Goal: Task Accomplishment & Management: Manage account settings

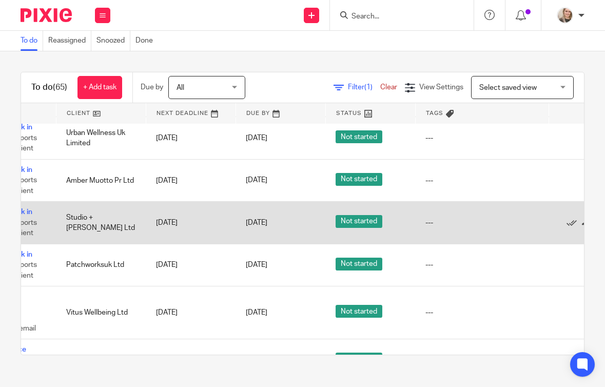
scroll to position [662, 125]
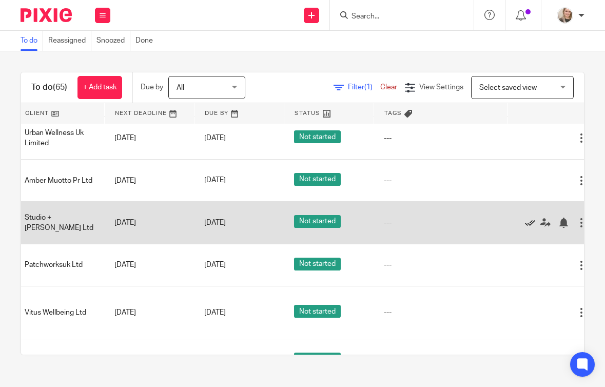
click at [527, 228] on icon at bounding box center [530, 223] width 10 height 10
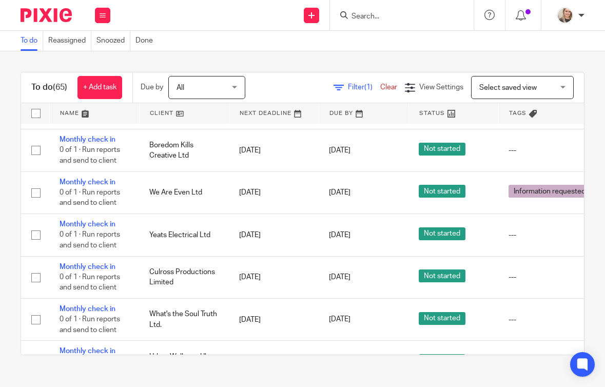
scroll to position [411, 0]
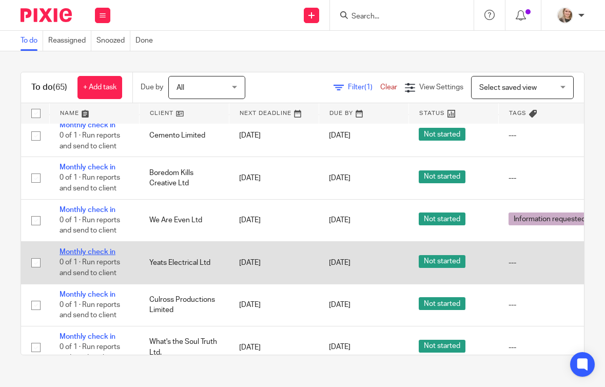
click at [95, 251] on link "Monthly check in" at bounding box center [88, 251] width 56 height 7
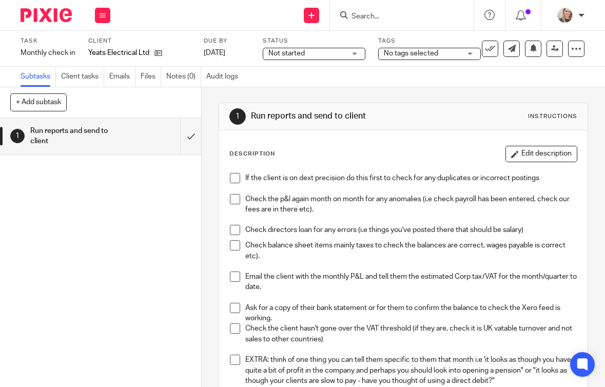
click at [299, 54] on span "Not started" at bounding box center [286, 53] width 36 height 7
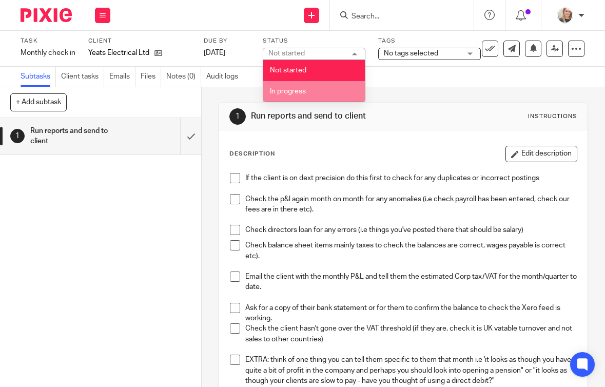
click at [302, 95] on span "In progress" at bounding box center [288, 91] width 36 height 7
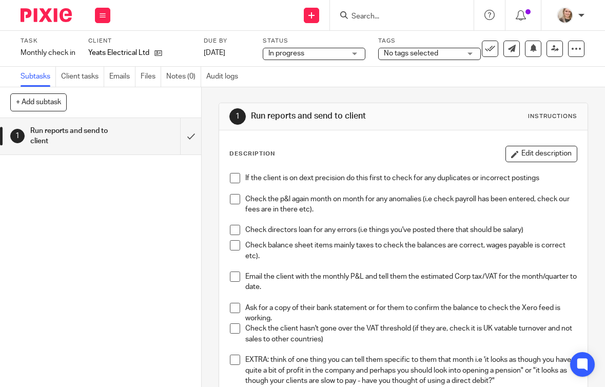
click at [230, 179] on span at bounding box center [235, 178] width 10 height 10
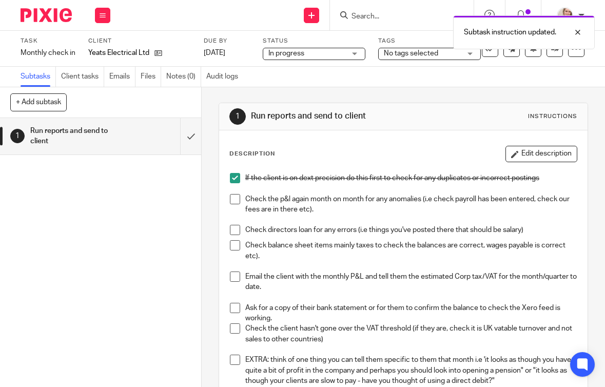
click at [418, 53] on span "No tags selected" at bounding box center [411, 53] width 54 height 7
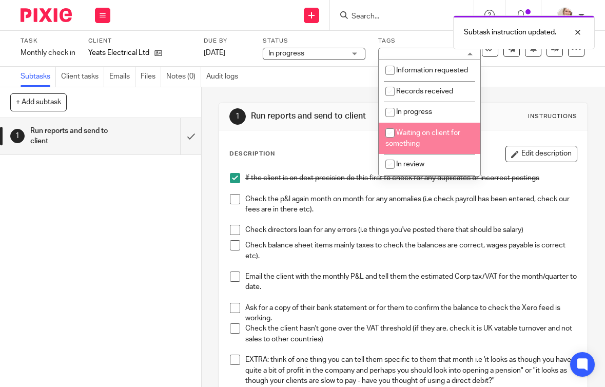
click at [414, 130] on span "Waiting on client for something" at bounding box center [422, 138] width 75 height 18
checkbox input "true"
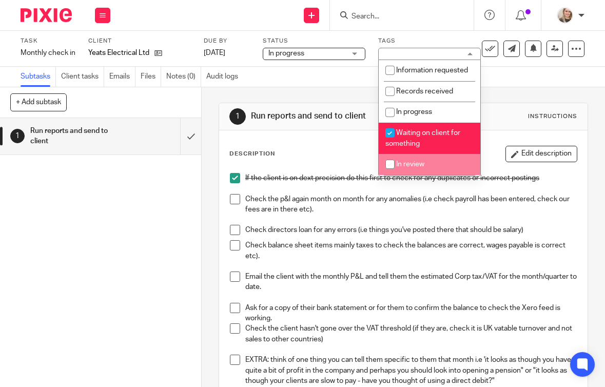
click at [48, 14] on img at bounding box center [46, 15] width 51 height 14
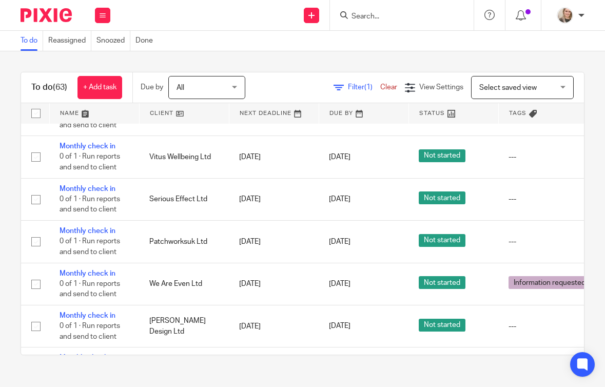
scroll to position [436, 0]
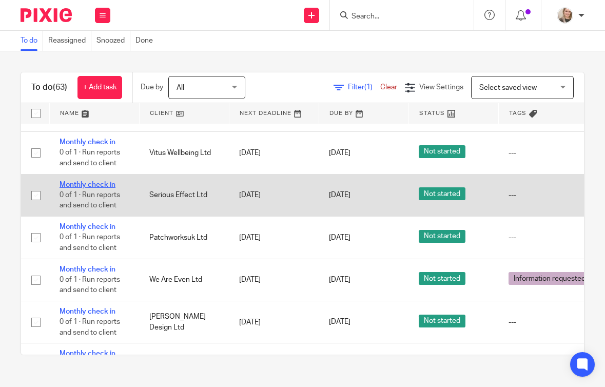
click at [87, 184] on link "Monthly check in" at bounding box center [88, 184] width 56 height 7
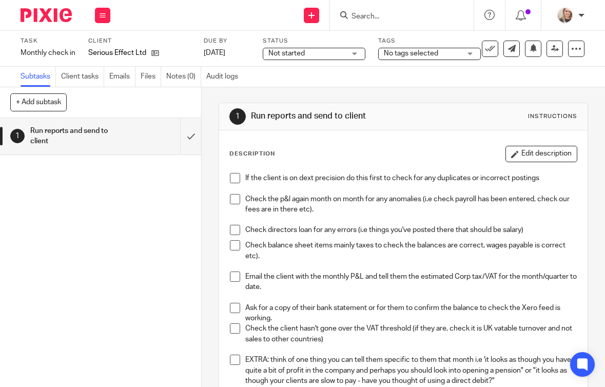
click at [332, 53] on span "Not started" at bounding box center [306, 53] width 77 height 11
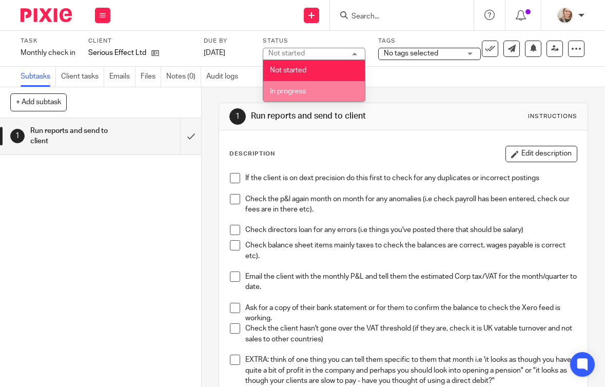
click at [310, 91] on li "In progress" at bounding box center [314, 91] width 102 height 21
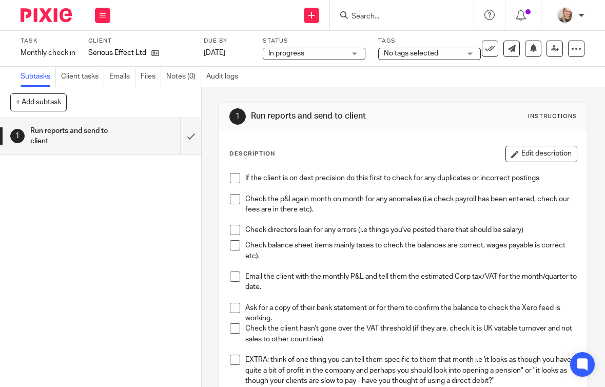
click at [413, 54] on span "No tags selected" at bounding box center [411, 53] width 54 height 7
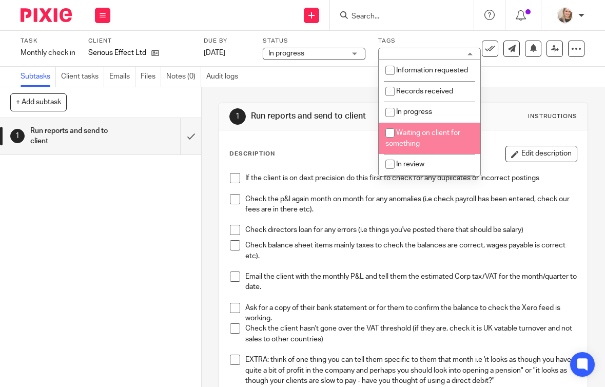
click at [410, 141] on span "Waiting on client for something" at bounding box center [422, 138] width 75 height 18
checkbox input "true"
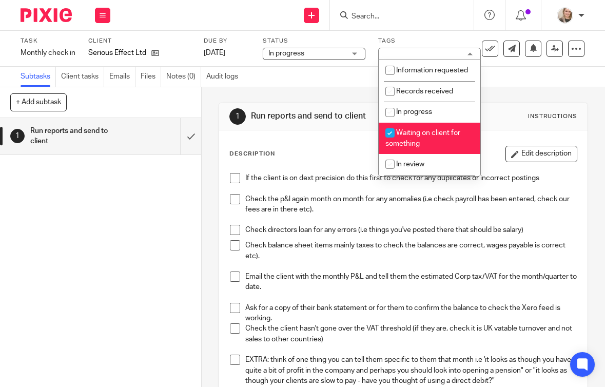
click at [236, 178] on span at bounding box center [235, 178] width 10 height 10
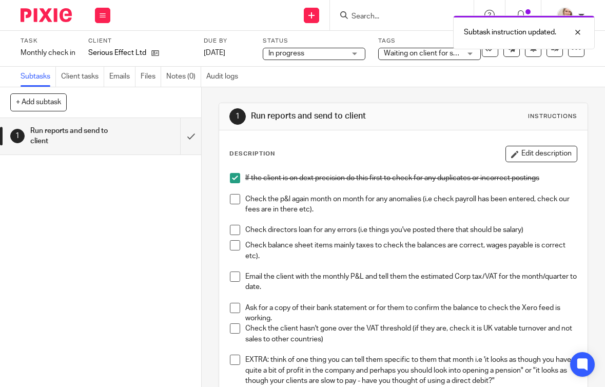
click at [40, 12] on img at bounding box center [46, 15] width 51 height 14
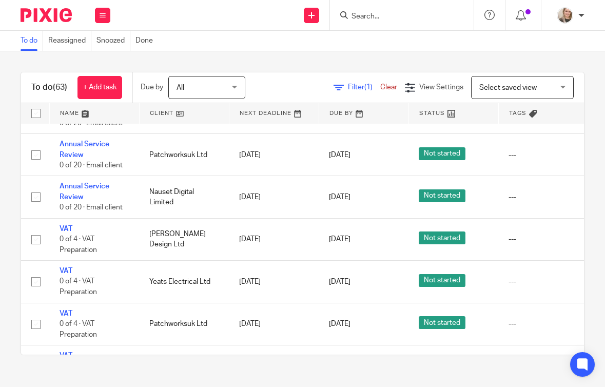
scroll to position [1067, 0]
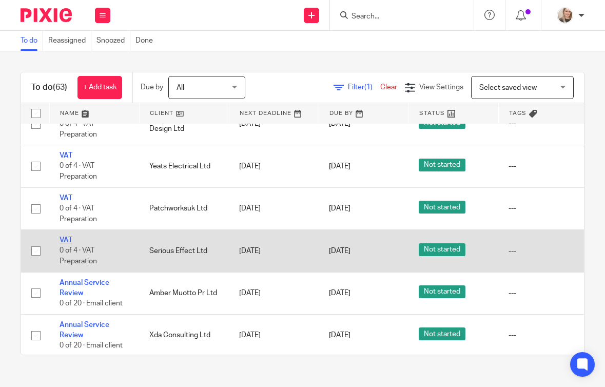
click at [65, 244] on link "VAT" at bounding box center [66, 240] width 13 height 7
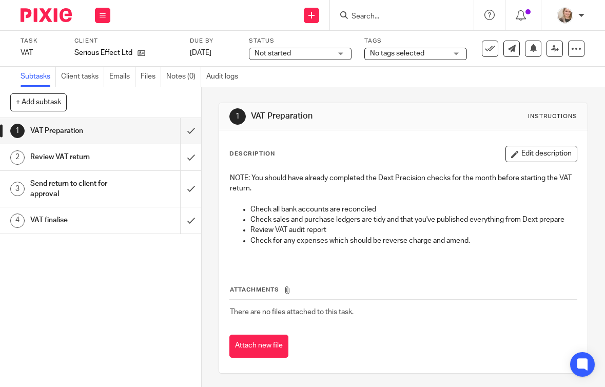
click at [308, 53] on span "Not started" at bounding box center [293, 53] width 77 height 11
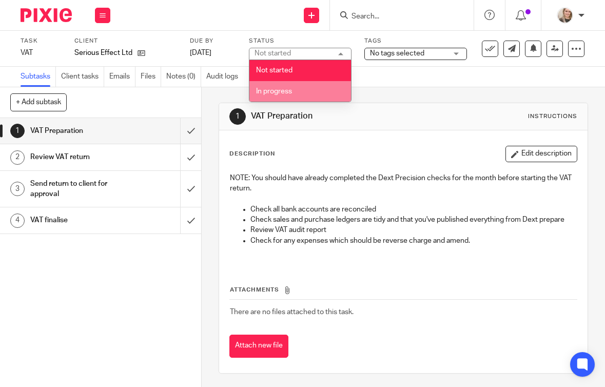
click at [303, 91] on li "In progress" at bounding box center [300, 91] width 102 height 21
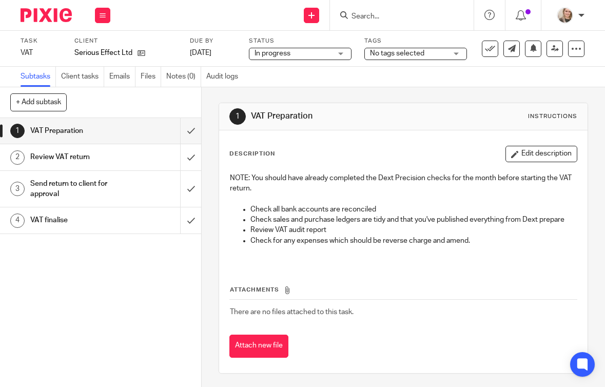
click at [388, 54] on span "No tags selected" at bounding box center [397, 53] width 54 height 7
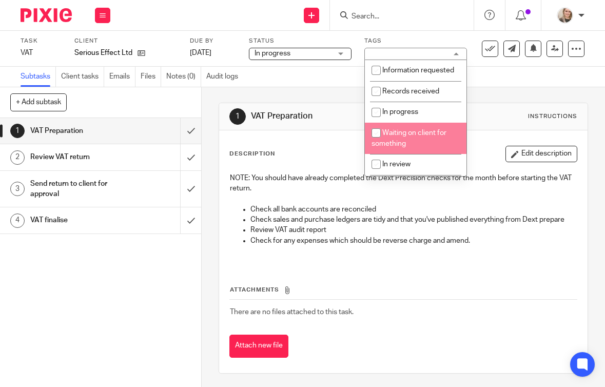
click at [392, 137] on span "Waiting on client for something" at bounding box center [409, 138] width 75 height 18
checkbox input "true"
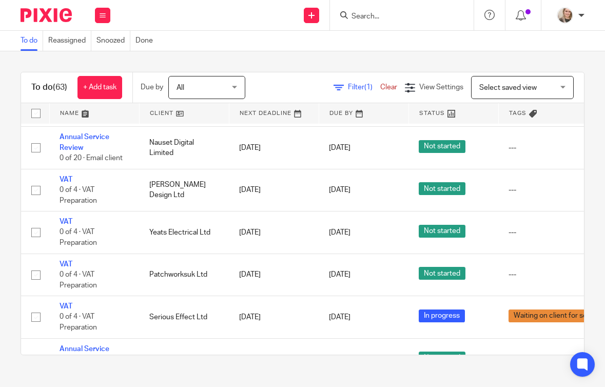
scroll to position [1010, 0]
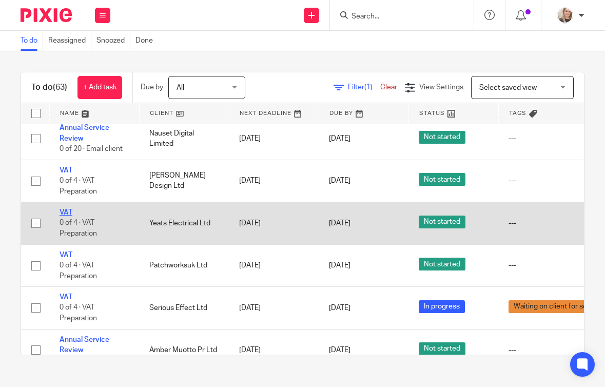
click at [67, 216] on link "VAT" at bounding box center [66, 212] width 13 height 7
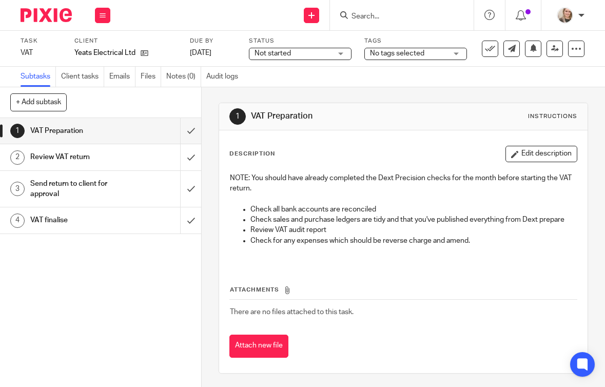
click at [303, 55] on span "Not started" at bounding box center [293, 53] width 77 height 11
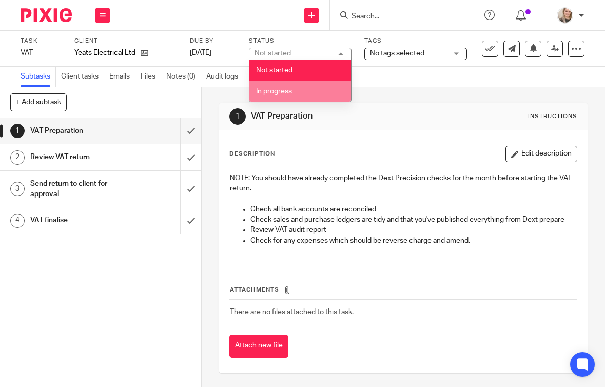
click at [302, 99] on li "In progress" at bounding box center [300, 91] width 102 height 21
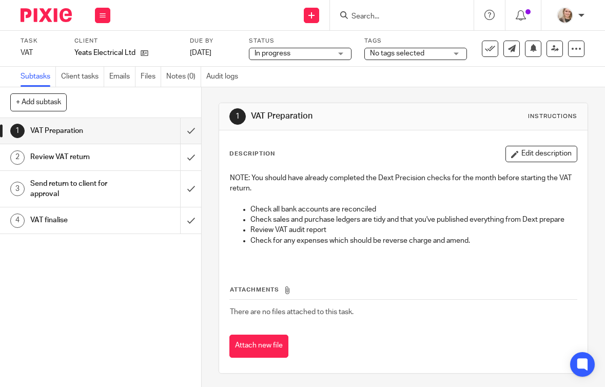
click at [414, 54] on span "No tags selected" at bounding box center [397, 53] width 54 height 7
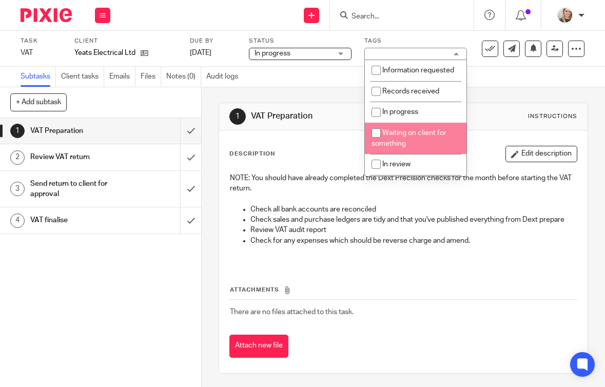
click at [398, 139] on li "Waiting on client for something" at bounding box center [416, 138] width 102 height 31
checkbox input "true"
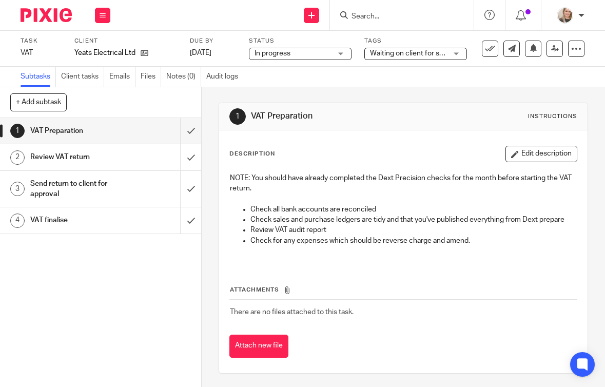
click at [65, 15] on img at bounding box center [46, 15] width 51 height 14
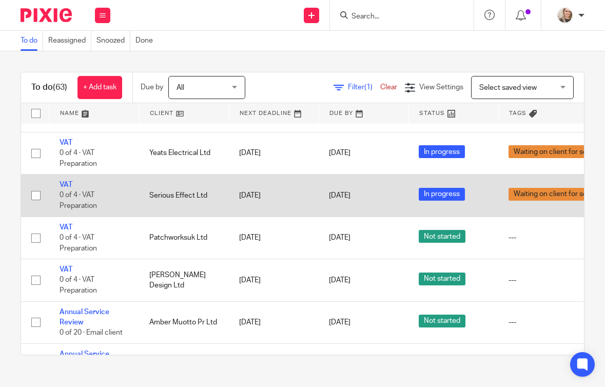
scroll to position [1054, 0]
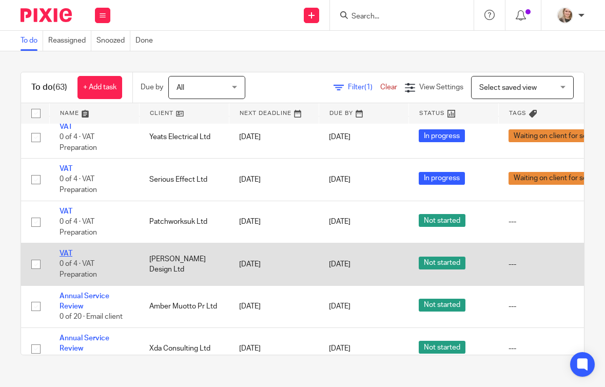
click at [66, 257] on link "VAT" at bounding box center [66, 253] width 13 height 7
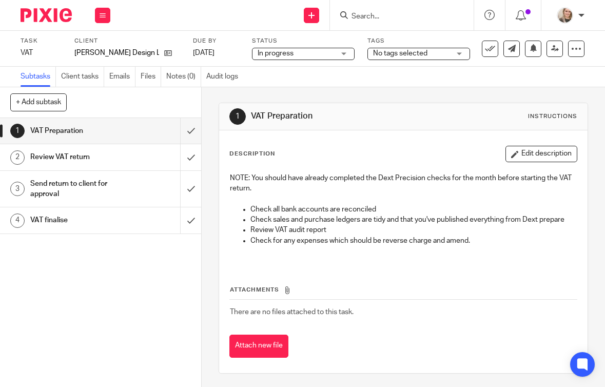
click at [402, 55] on span "No tags selected" at bounding box center [400, 53] width 54 height 7
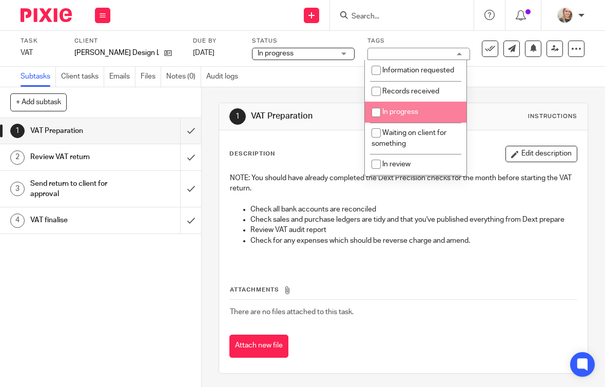
click at [402, 106] on li "In progress" at bounding box center [416, 112] width 102 height 21
checkbox input "true"
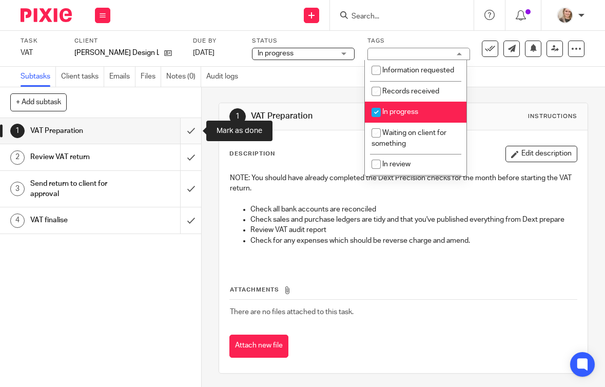
click at [188, 130] on input "submit" at bounding box center [100, 131] width 201 height 26
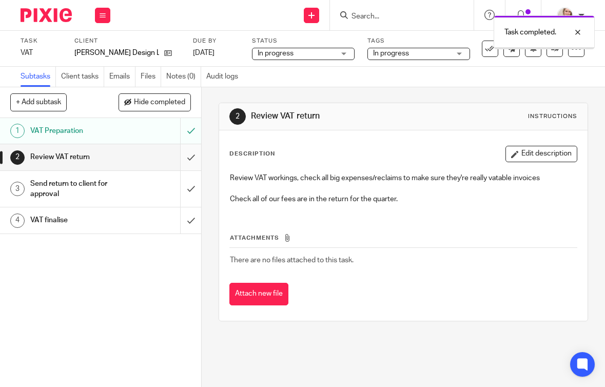
click at [190, 159] on input "submit" at bounding box center [100, 157] width 201 height 26
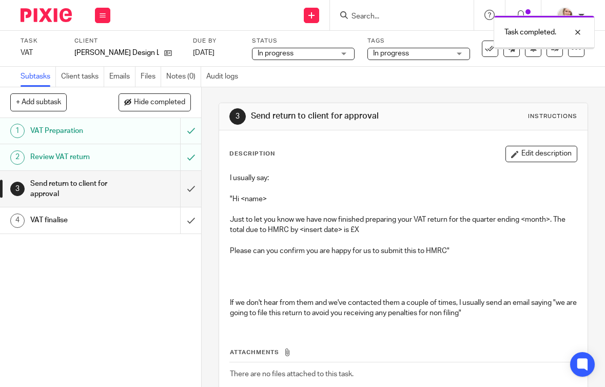
click at [55, 20] on img at bounding box center [46, 15] width 51 height 14
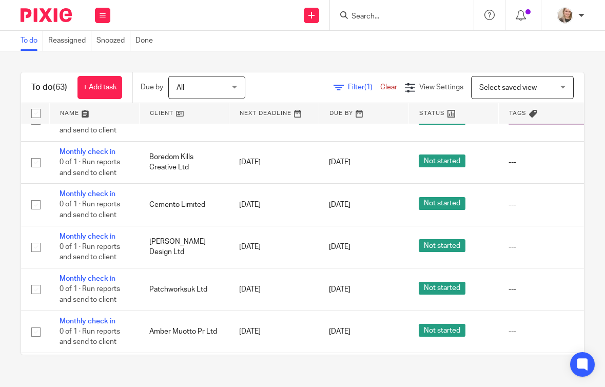
scroll to position [386, 0]
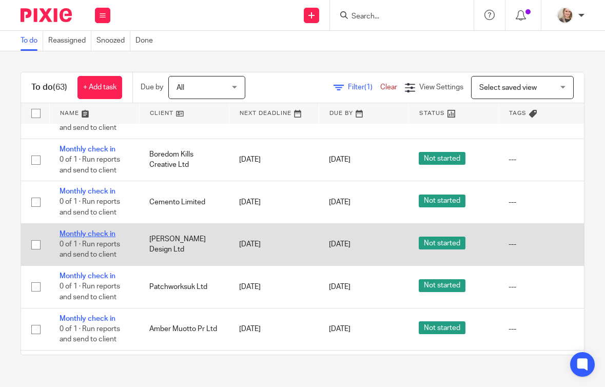
click at [102, 233] on link "Monthly check in" at bounding box center [88, 233] width 56 height 7
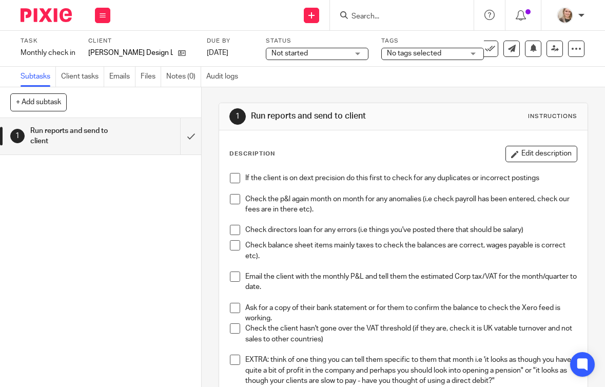
click at [341, 51] on span "Not started" at bounding box center [310, 53] width 77 height 11
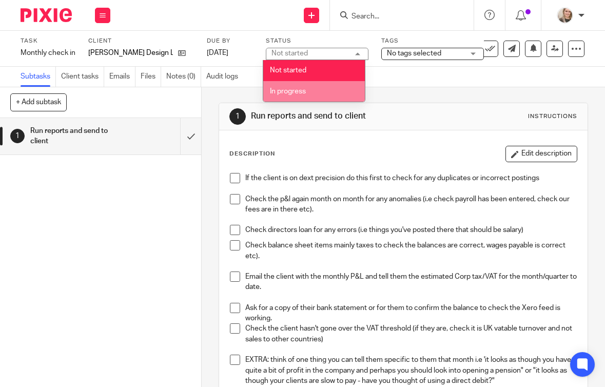
click at [322, 98] on li "In progress" at bounding box center [314, 91] width 102 height 21
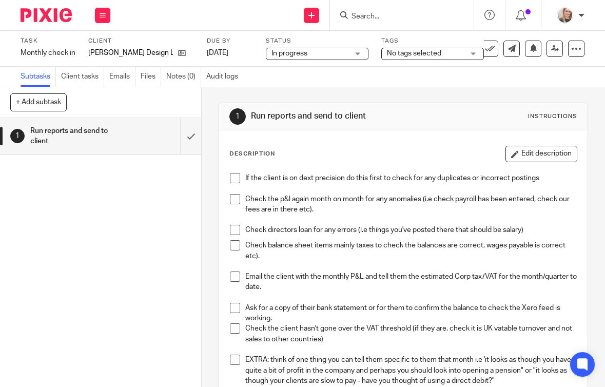
click at [419, 54] on span "No tags selected" at bounding box center [414, 53] width 54 height 7
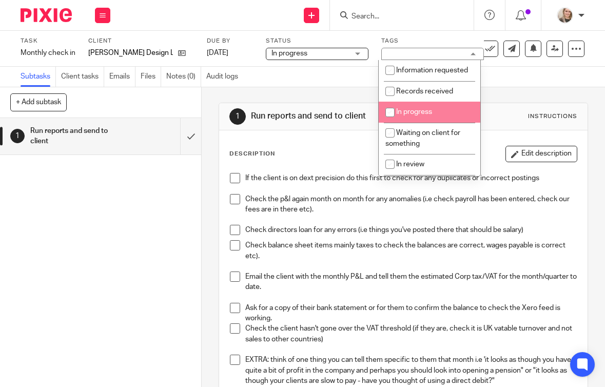
click at [408, 109] on span "In progress" at bounding box center [414, 111] width 36 height 7
checkbox input "true"
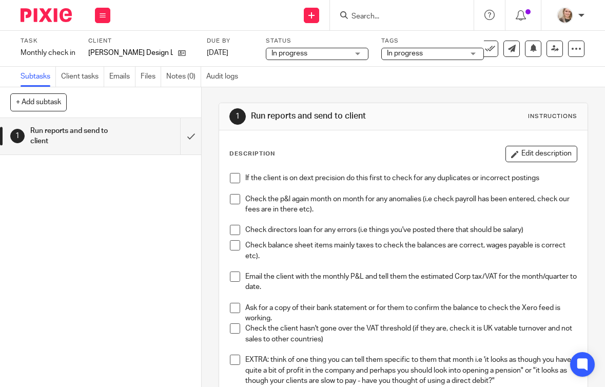
click at [261, 86] on div "Subtasks Client tasks Emails Files Notes (0) Audit logs" at bounding box center [302, 77] width 605 height 21
click at [235, 178] on span at bounding box center [235, 178] width 10 height 10
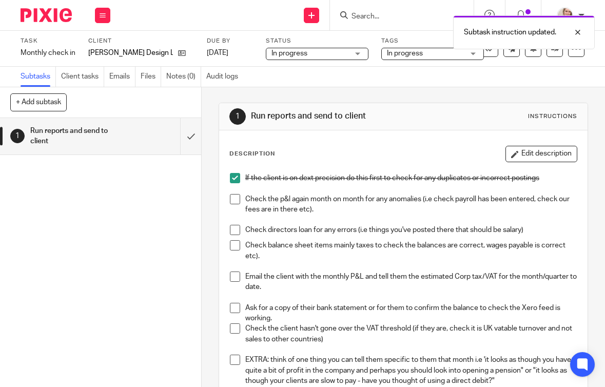
click at [53, 15] on img at bounding box center [46, 15] width 51 height 14
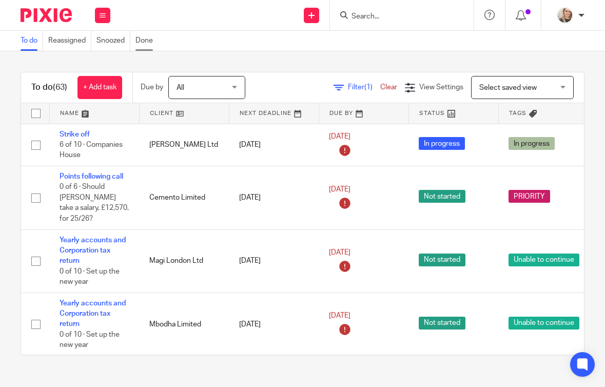
click at [143, 39] on link "Done" at bounding box center [146, 41] width 23 height 20
